Goal: Information Seeking & Learning: Learn about a topic

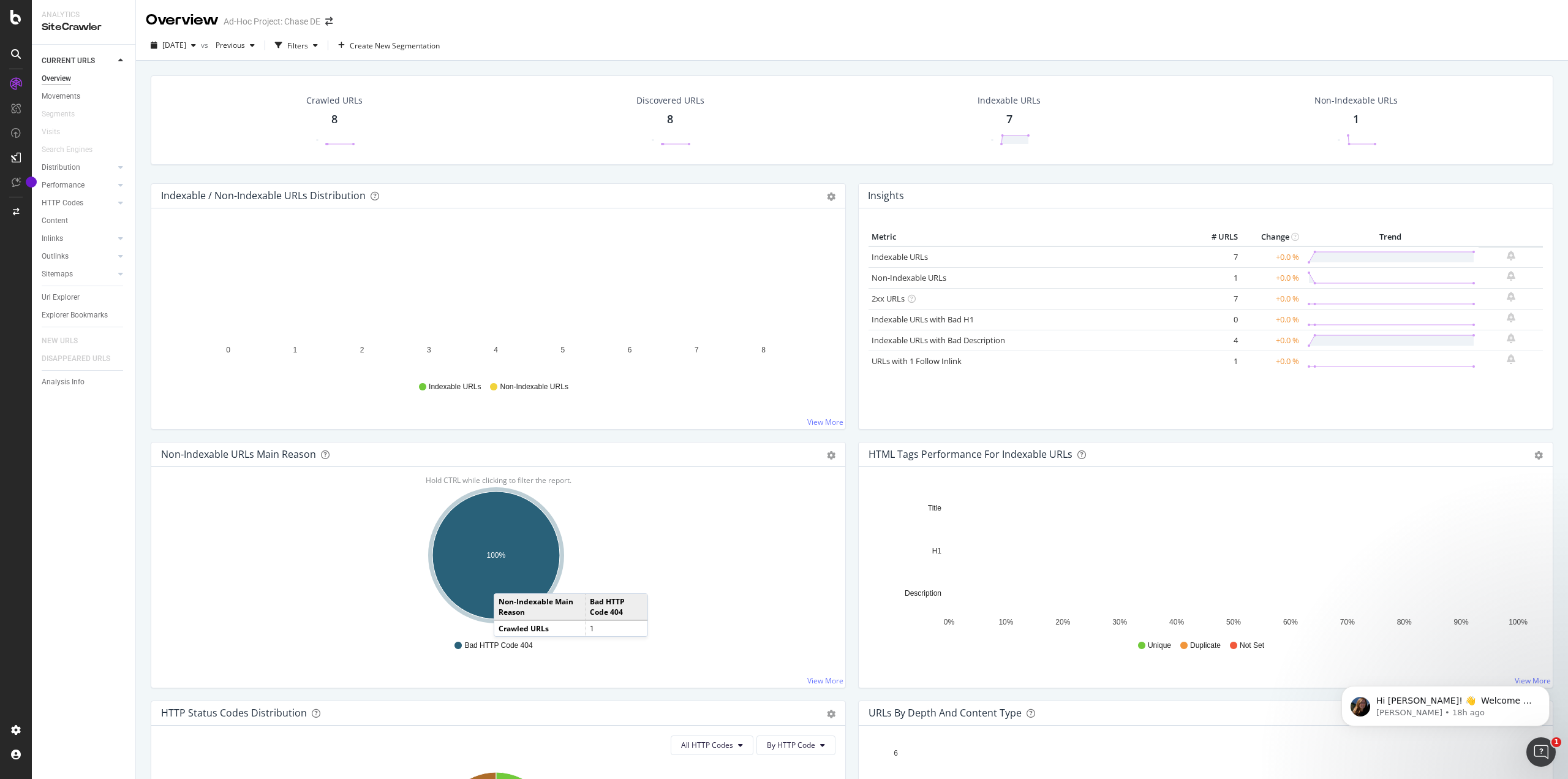
scroll to position [122, 0]
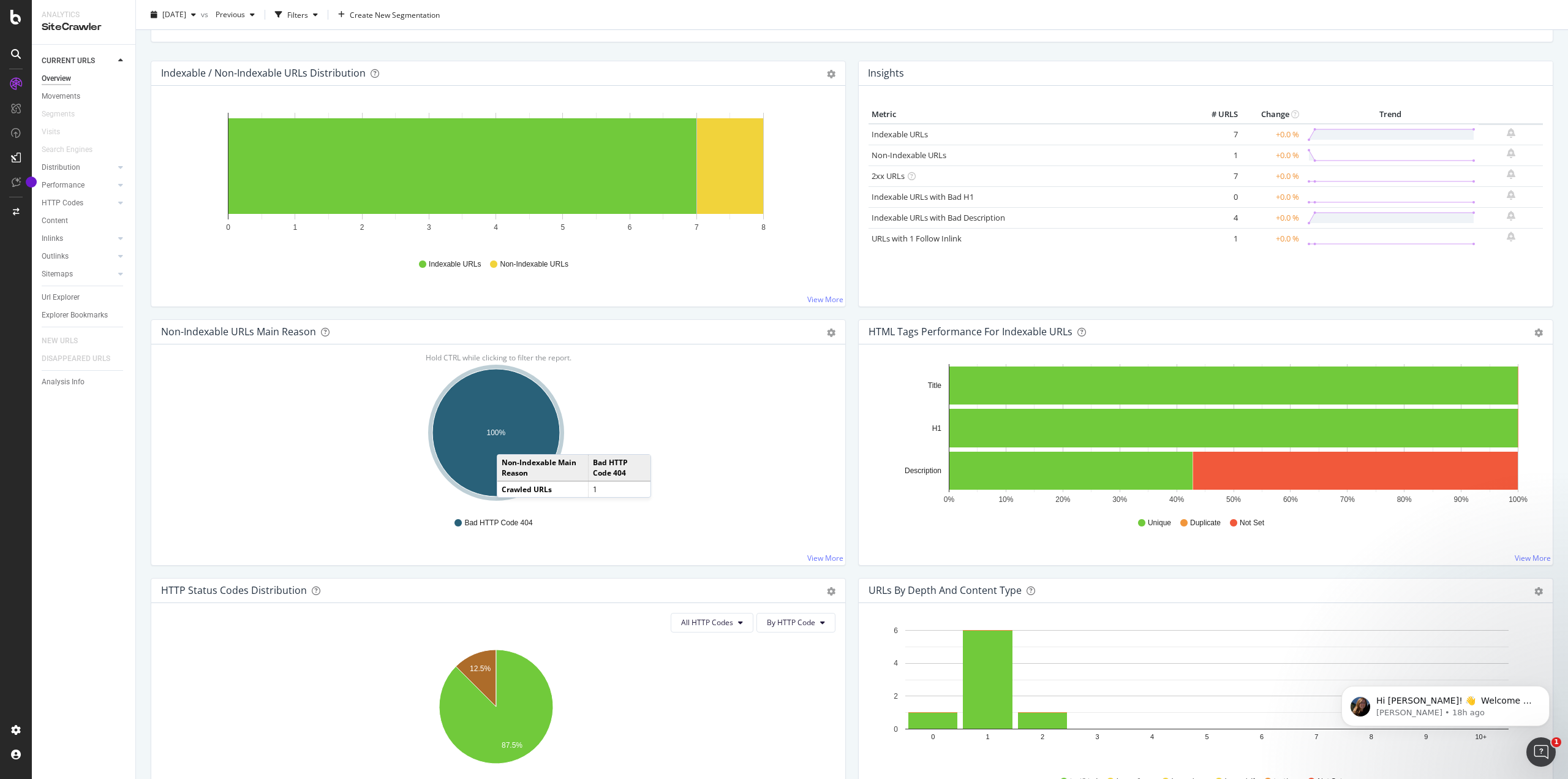
click at [509, 442] on ellipse "A chart." at bounding box center [496, 432] width 127 height 127
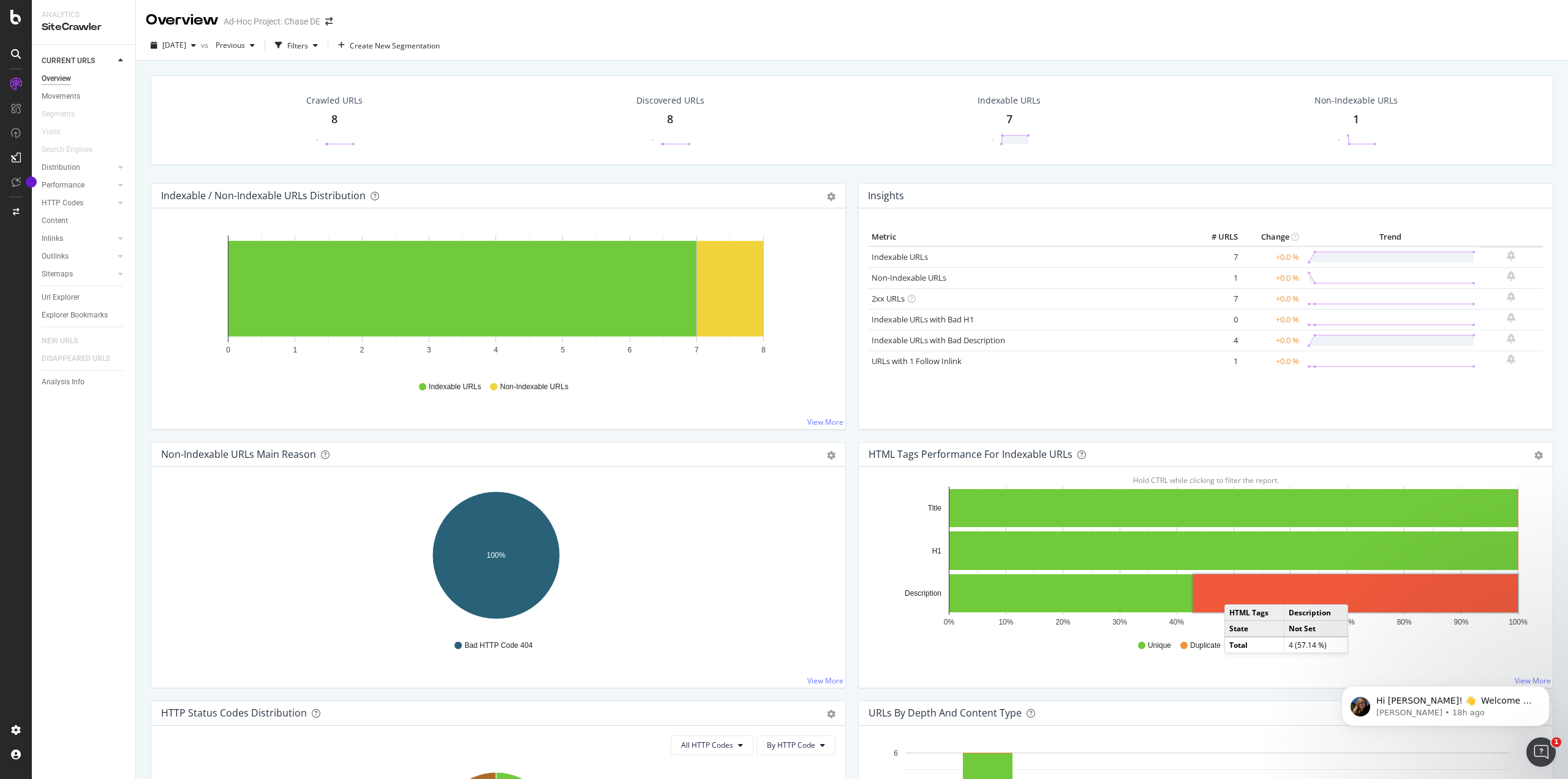
click at [1232, 592] on rect "A chart." at bounding box center [1356, 593] width 325 height 38
click at [1322, 606] on rect "A chart." at bounding box center [1356, 593] width 325 height 38
